Goal: Task Accomplishment & Management: Use online tool/utility

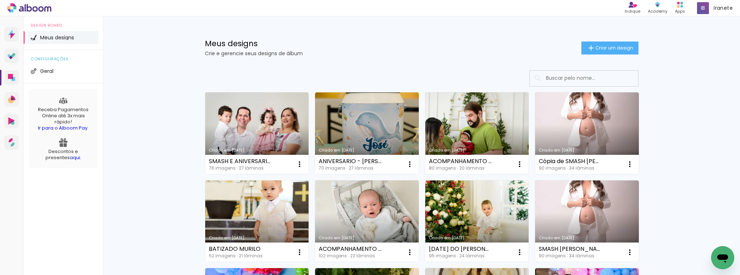
click at [249, 115] on link "Criado em [DATE]" at bounding box center [257, 133] width 104 height 82
click at [603, 46] on span "Criar um design" at bounding box center [614, 48] width 38 height 5
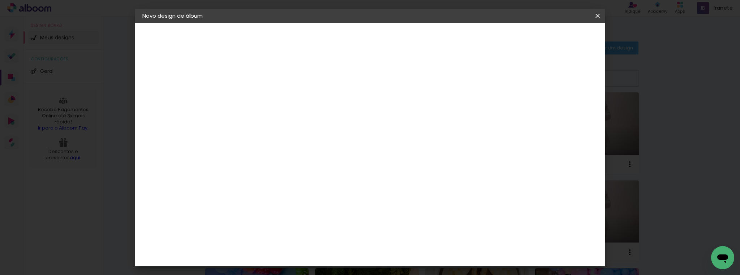
click at [261, 98] on input at bounding box center [261, 96] width 0 height 11
type input "ACOMPANHAMENTO - LEVI"
type paper-input "ACOMPANHAMENTO - LEVI"
click at [335, 33] on paper-button "Avançar" at bounding box center [316, 38] width 35 height 12
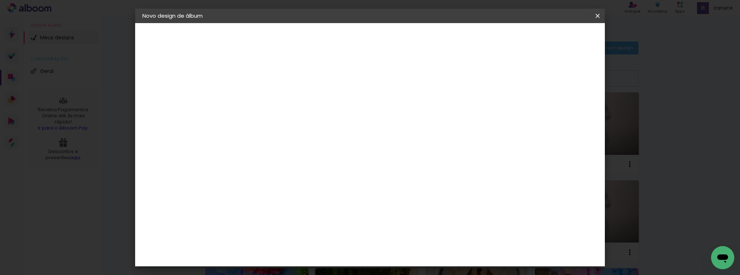
click at [288, 139] on paper-item "Book Imagem" at bounding box center [279, 148] width 78 height 19
click at [396, 32] on paper-button "Avançar" at bounding box center [377, 38] width 35 height 12
click at [336, 155] on span "20 × 25 cm" at bounding box center [322, 164] width 27 height 19
click at [389, 31] on header "Modelo Escolha o modelo do álbum. Voltar Avançar" at bounding box center [309, 44] width 160 height 43
click at [378, 34] on paper-button "Avançar" at bounding box center [360, 38] width 35 height 12
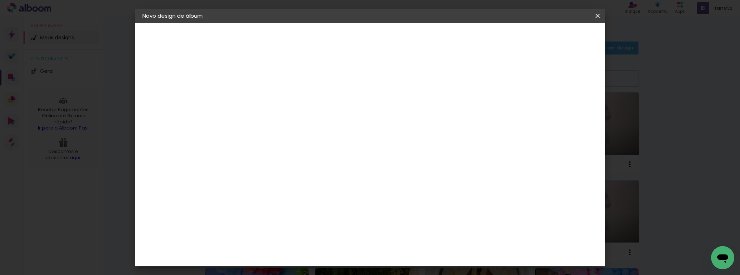
click at [553, 40] on span "Iniciar design" at bounding box center [536, 38] width 33 height 5
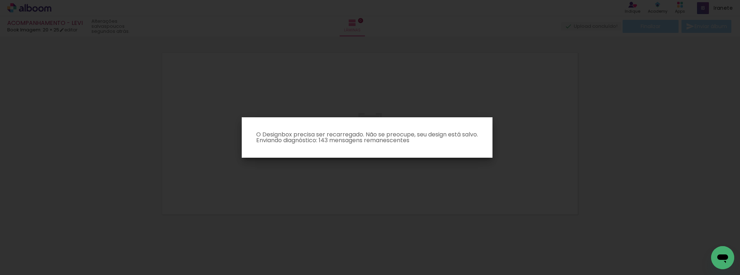
click at [416, 99] on iron-overlay-backdrop at bounding box center [370, 137] width 740 height 275
